Goal: Complete application form

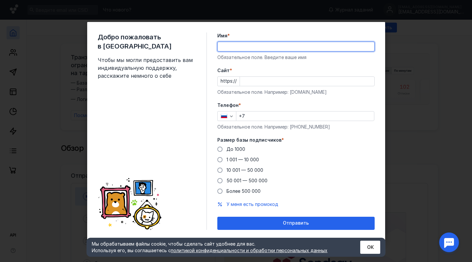
click at [240, 51] on input "Имя *" at bounding box center [296, 46] width 157 height 9
type input "b"
type input "[PERSON_NAME]"
click at [283, 80] on input "Cайт *" at bounding box center [307, 81] width 134 height 9
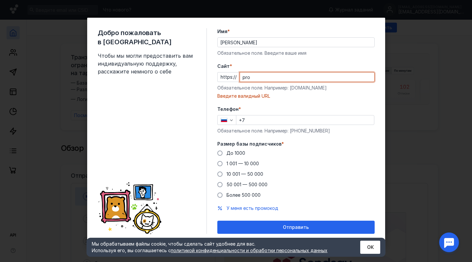
drag, startPoint x: 277, startPoint y: 78, endPoint x: 208, endPoint y: 85, distance: 68.5
click at [208, 85] on div "Добро пожаловать в Sendsay Чтобы мы могли предоставить вам индивидуальную подде…" at bounding box center [236, 131] width 298 height 226
paste input "[DOMAIN_NAME][URL]"
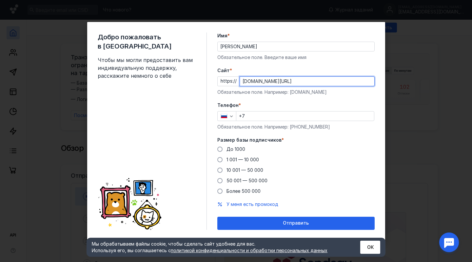
type input "[DOMAIN_NAME][URL]"
click at [295, 118] on input "+7" at bounding box center [305, 115] width 138 height 9
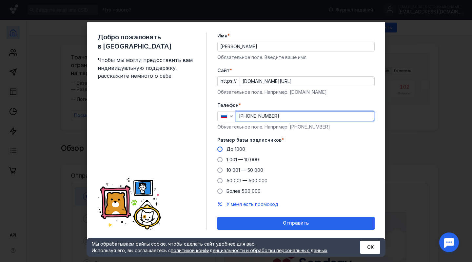
type input "[PHONE_NUMBER]"
click at [236, 147] on span "До 1000" at bounding box center [235, 149] width 19 height 6
click at [0, 0] on input "До 1000" at bounding box center [0, 0] width 0 height 0
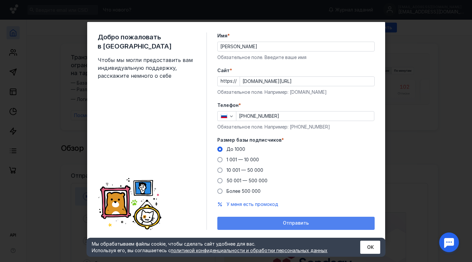
click at [301, 221] on span "Отправить" at bounding box center [296, 223] width 26 height 6
